Goal: Task Accomplishment & Management: Manage account settings

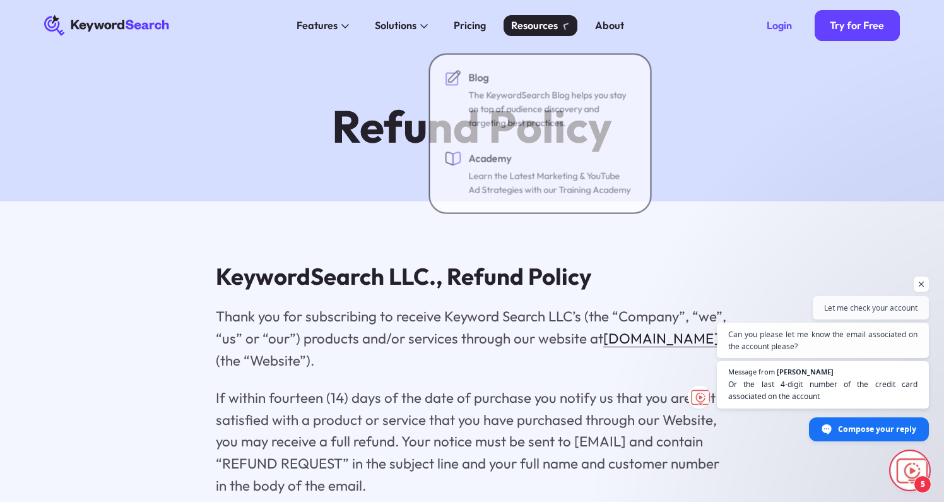
scroll to position [547, 0]
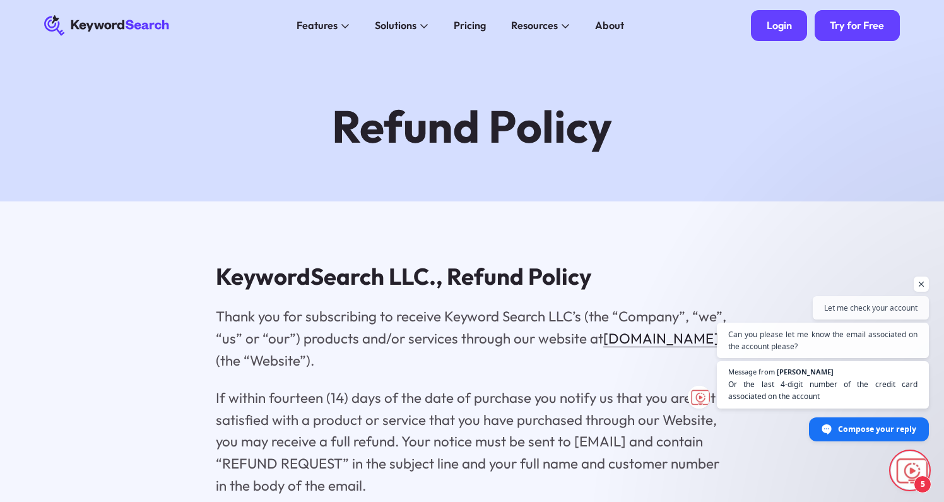
click at [772, 30] on div "Login" at bounding box center [779, 25] width 25 height 13
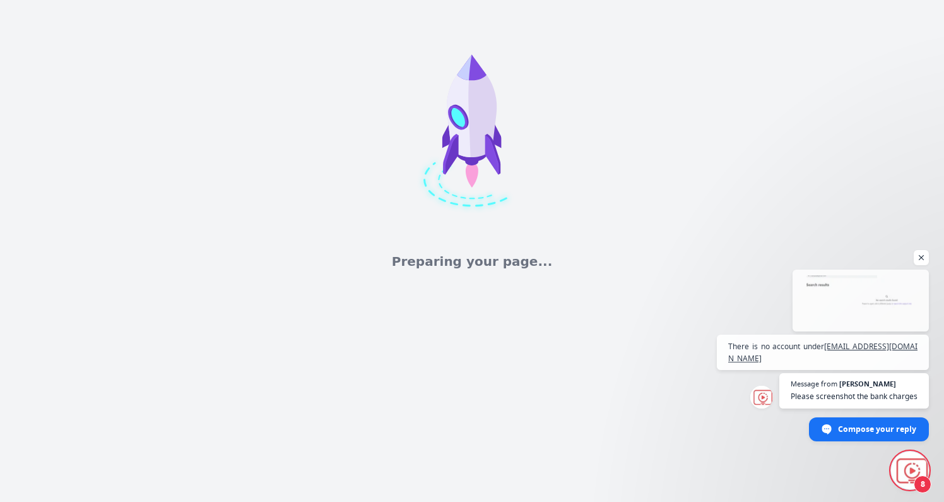
scroll to position [731, 0]
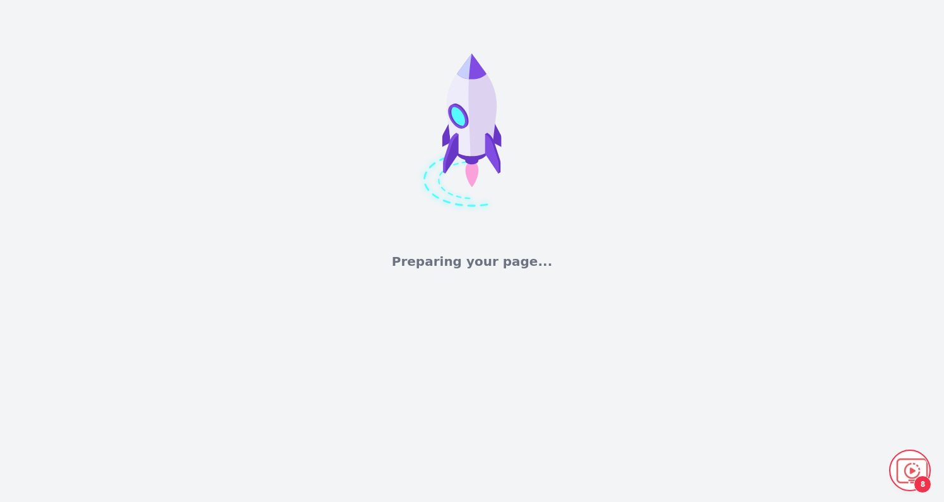
scroll to position [731, 0]
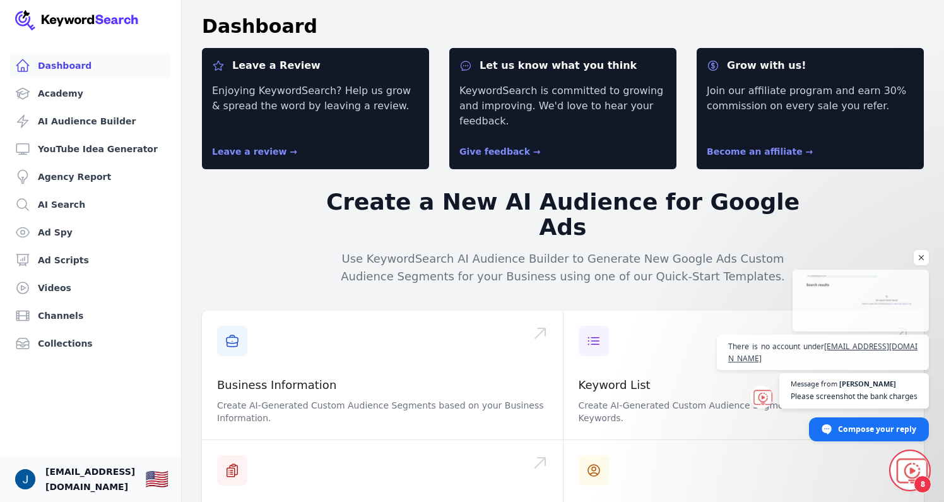
click at [112, 479] on span "[EMAIL_ADDRESS][DOMAIN_NAME]" at bounding box center [90, 479] width 90 height 30
click at [31, 480] on img "Open user button" at bounding box center [25, 479] width 20 height 20
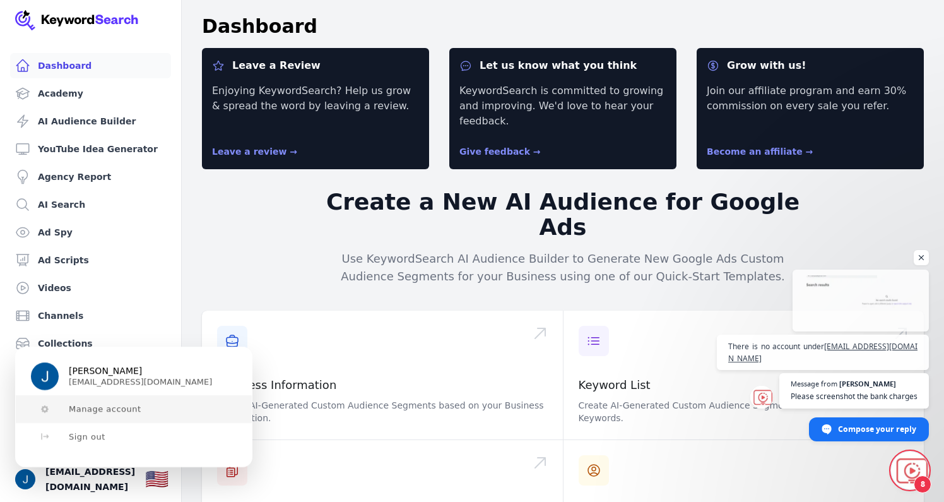
click at [79, 415] on button "Manage account" at bounding box center [134, 409] width 236 height 28
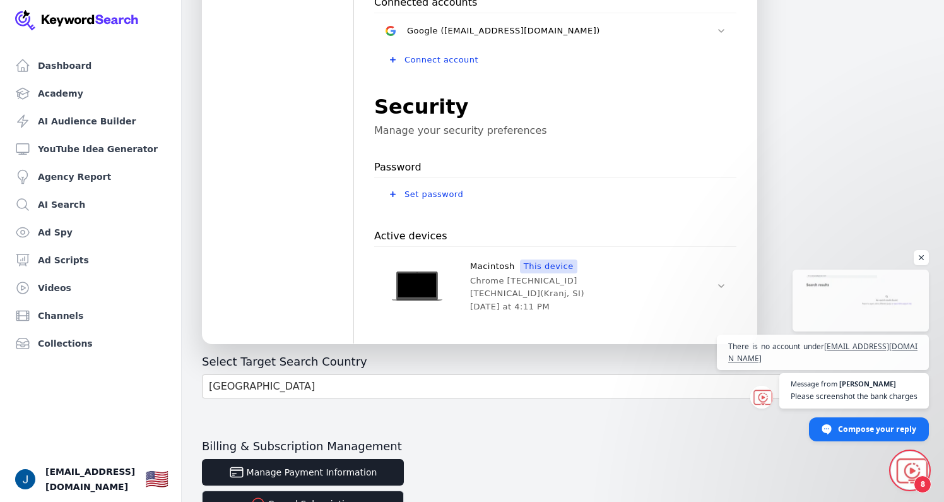
scroll to position [428, 0]
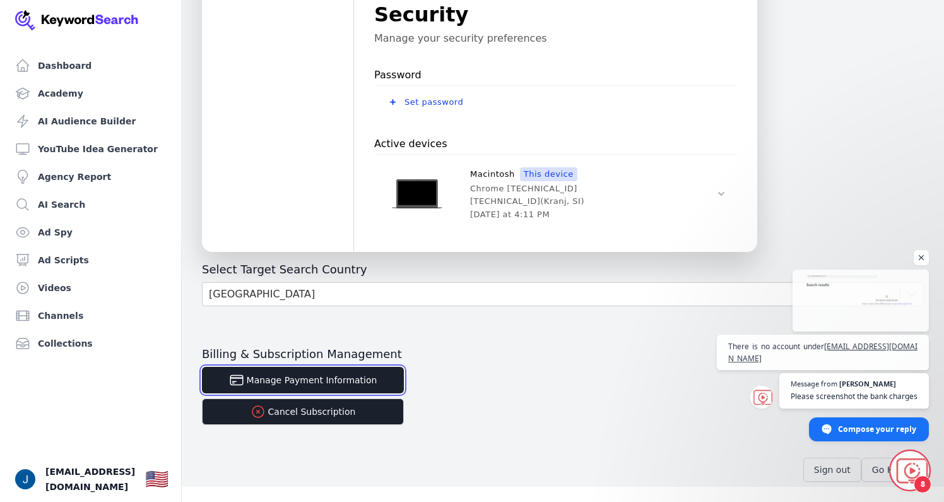
click at [336, 385] on button "Manage Payment Information" at bounding box center [303, 380] width 202 height 27
